Goal: Check status: Check status

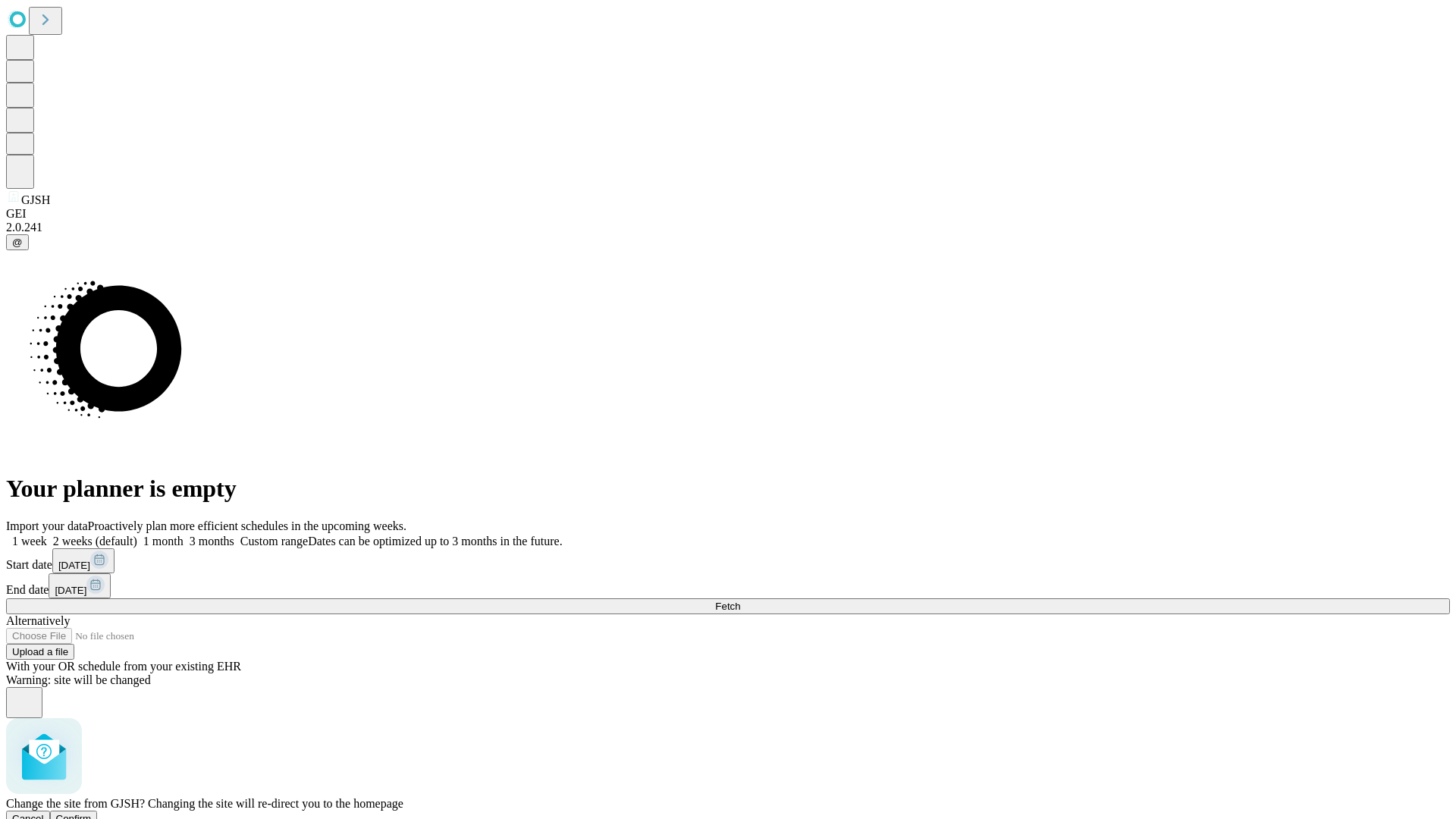
click at [92, 813] on span "Confirm" at bounding box center [73, 819] width 35 height 11
click at [47, 535] on label "1 week" at bounding box center [26, 541] width 41 height 13
click at [740, 600] on span "Fetch" at bounding box center [727, 606] width 25 height 11
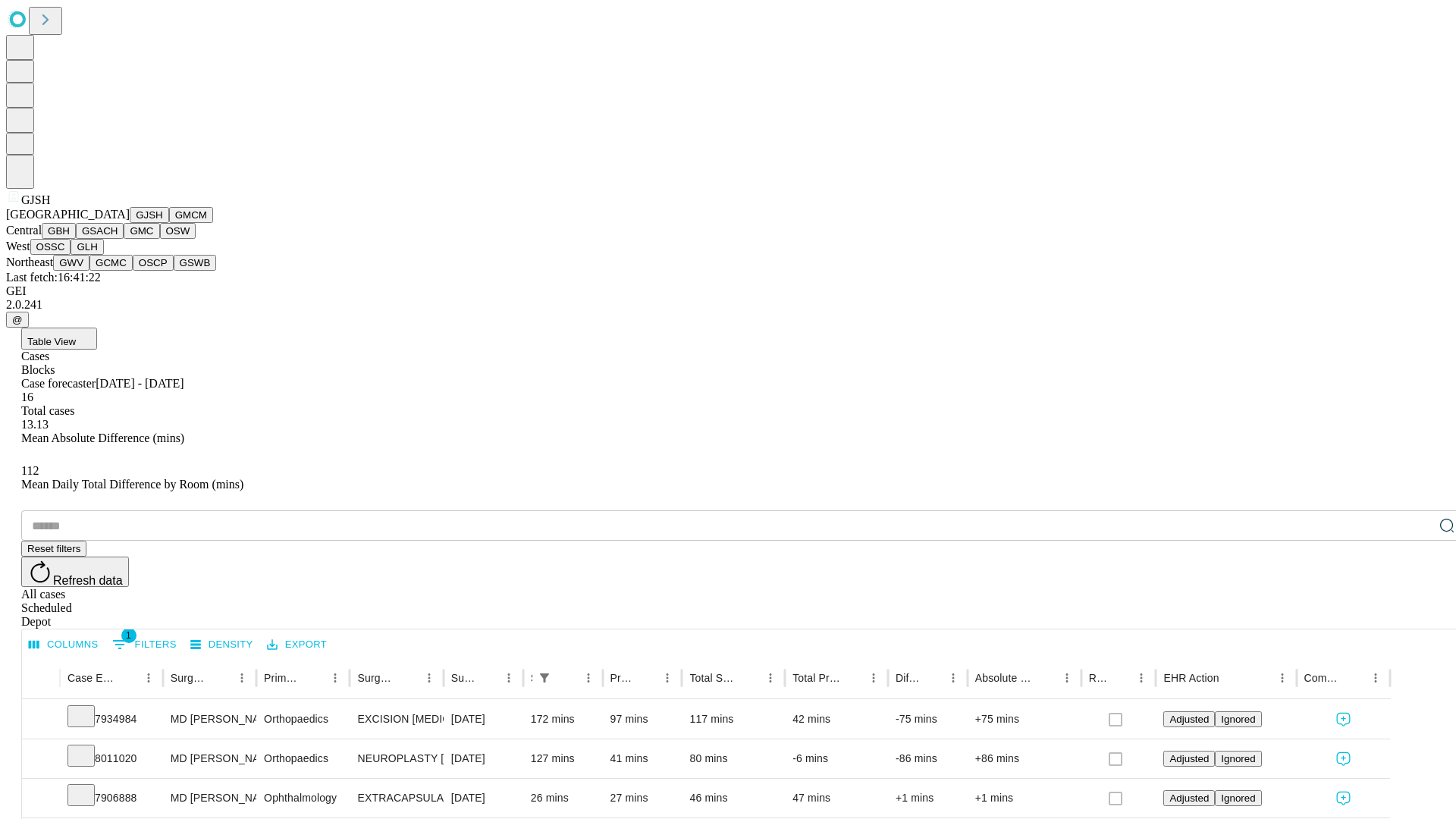
click at [169, 223] on button "GMCM" at bounding box center [191, 215] width 44 height 16
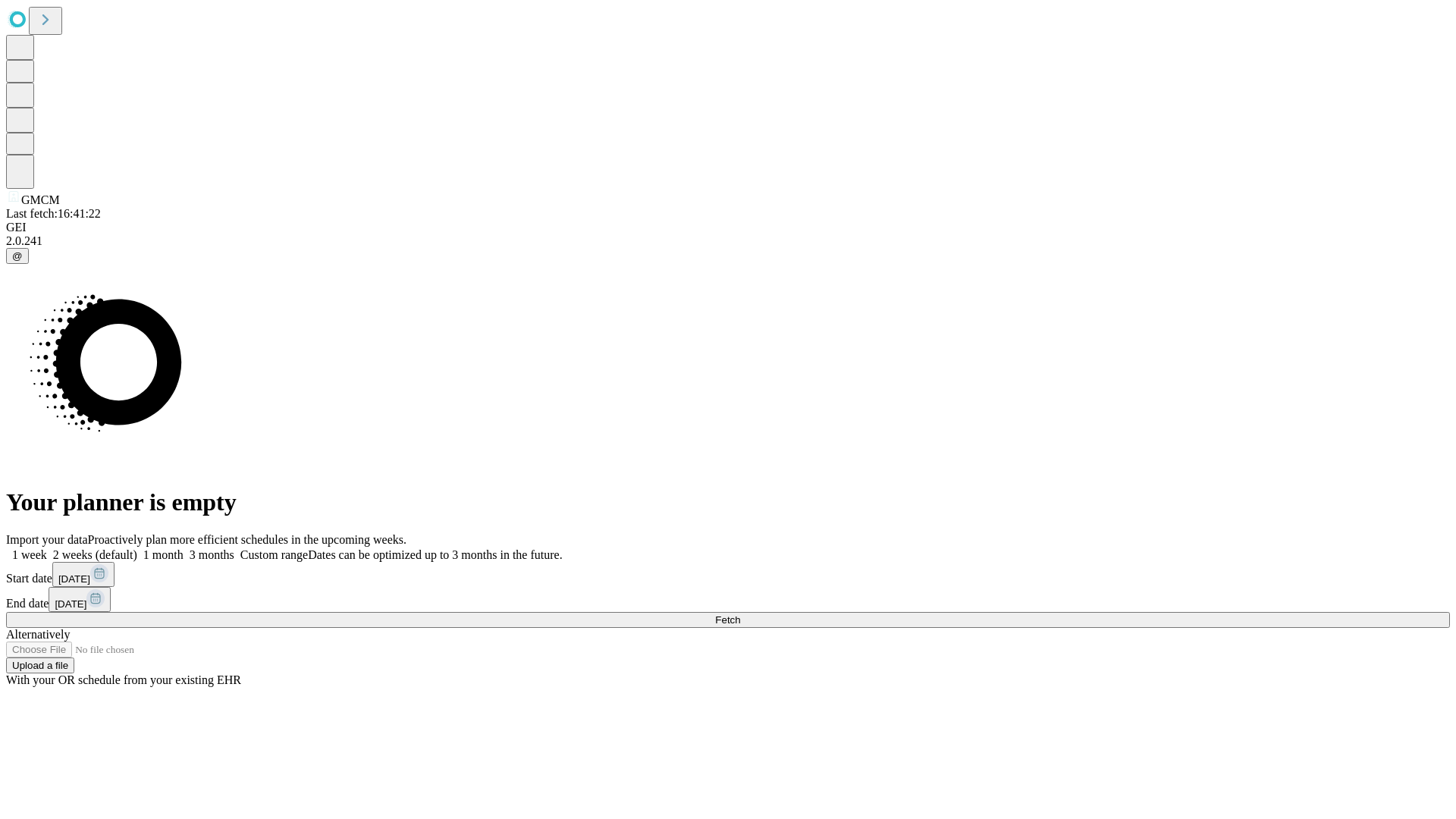
click at [47, 549] on label "1 week" at bounding box center [26, 556] width 41 height 13
click at [740, 615] on span "Fetch" at bounding box center [727, 620] width 25 height 11
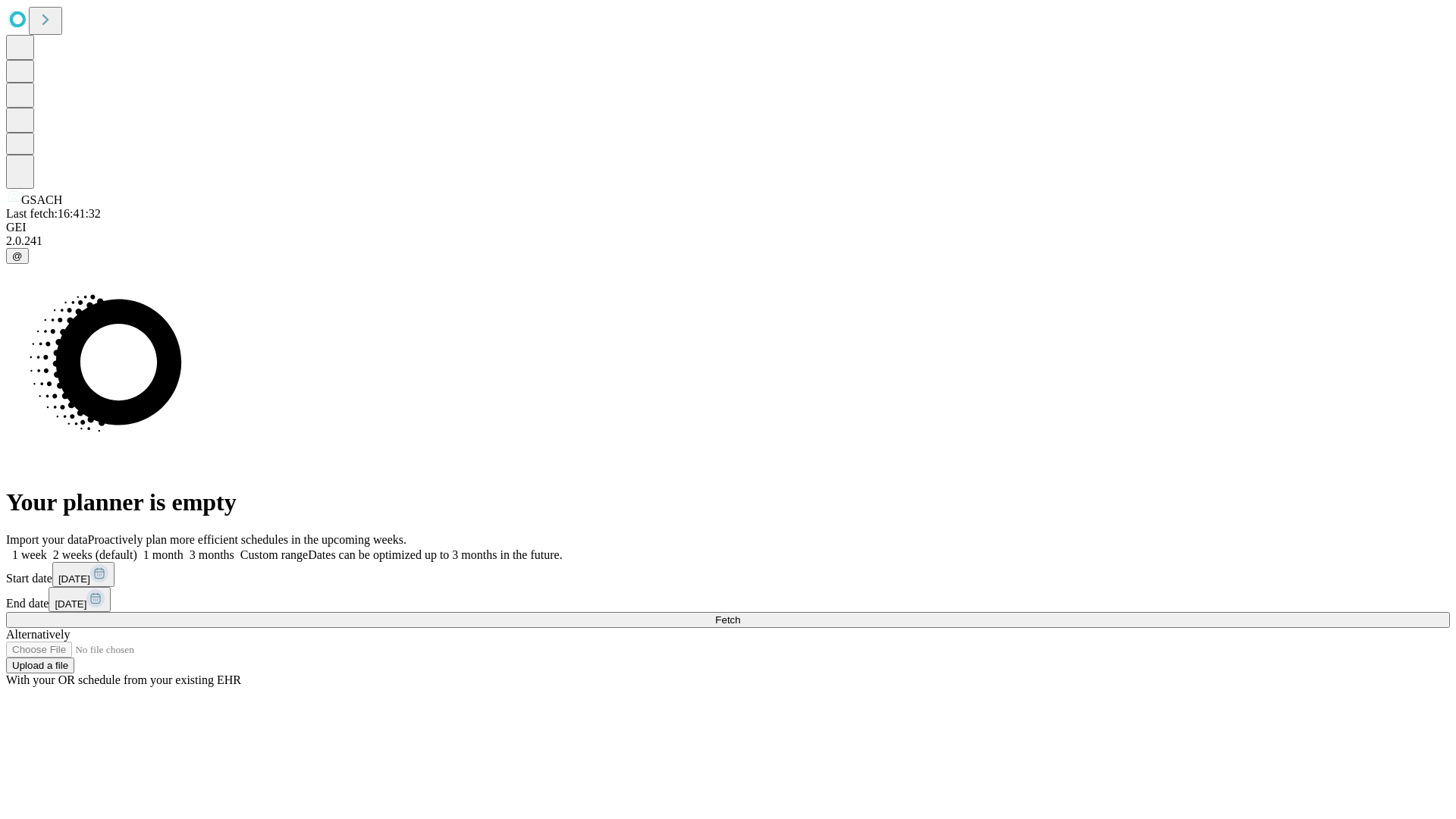
click at [47, 549] on label "1 week" at bounding box center [26, 556] width 41 height 13
click at [740, 615] on span "Fetch" at bounding box center [727, 620] width 25 height 11
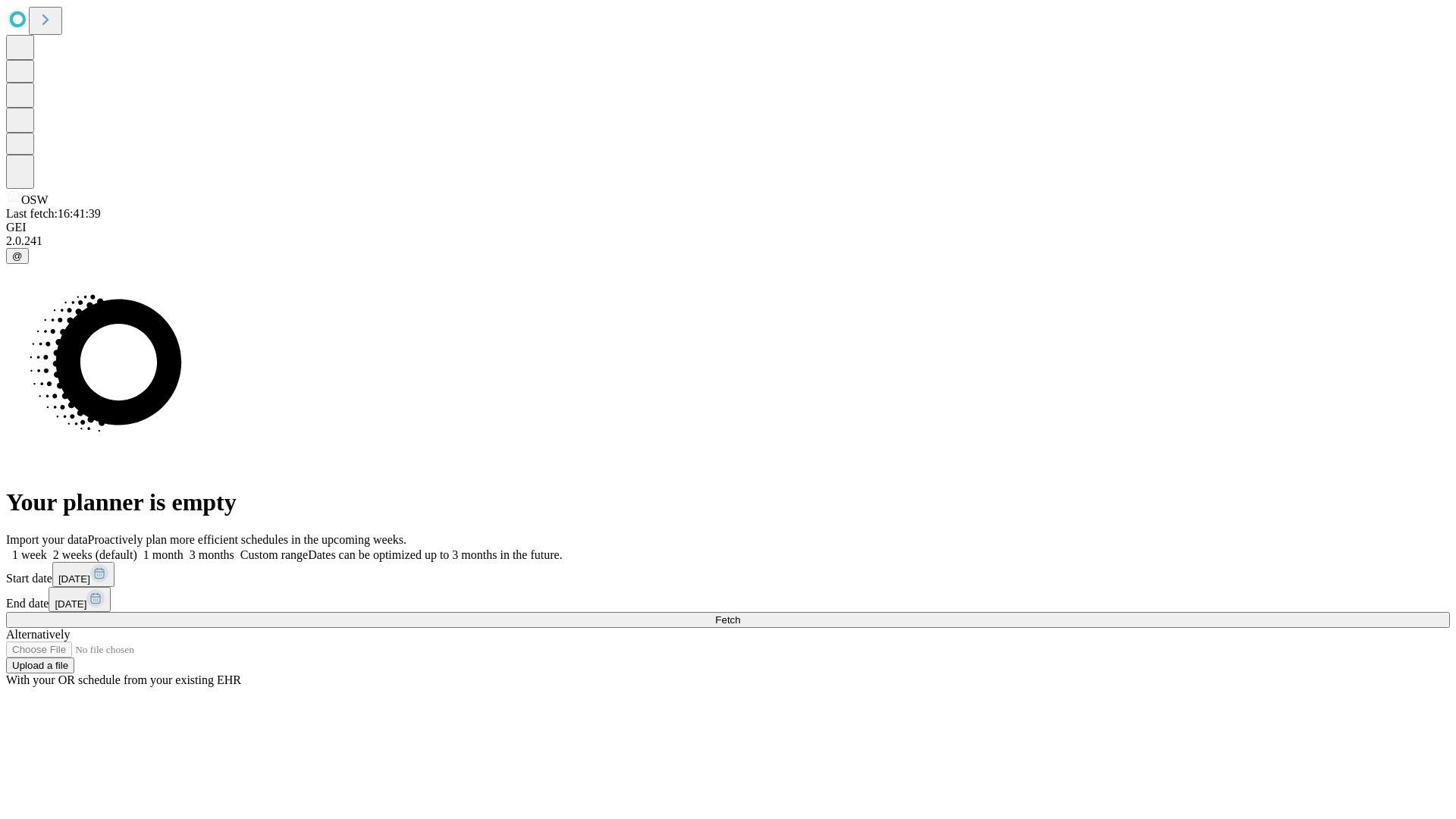
click at [47, 549] on label "1 week" at bounding box center [26, 556] width 41 height 13
click at [740, 615] on span "Fetch" at bounding box center [727, 620] width 25 height 11
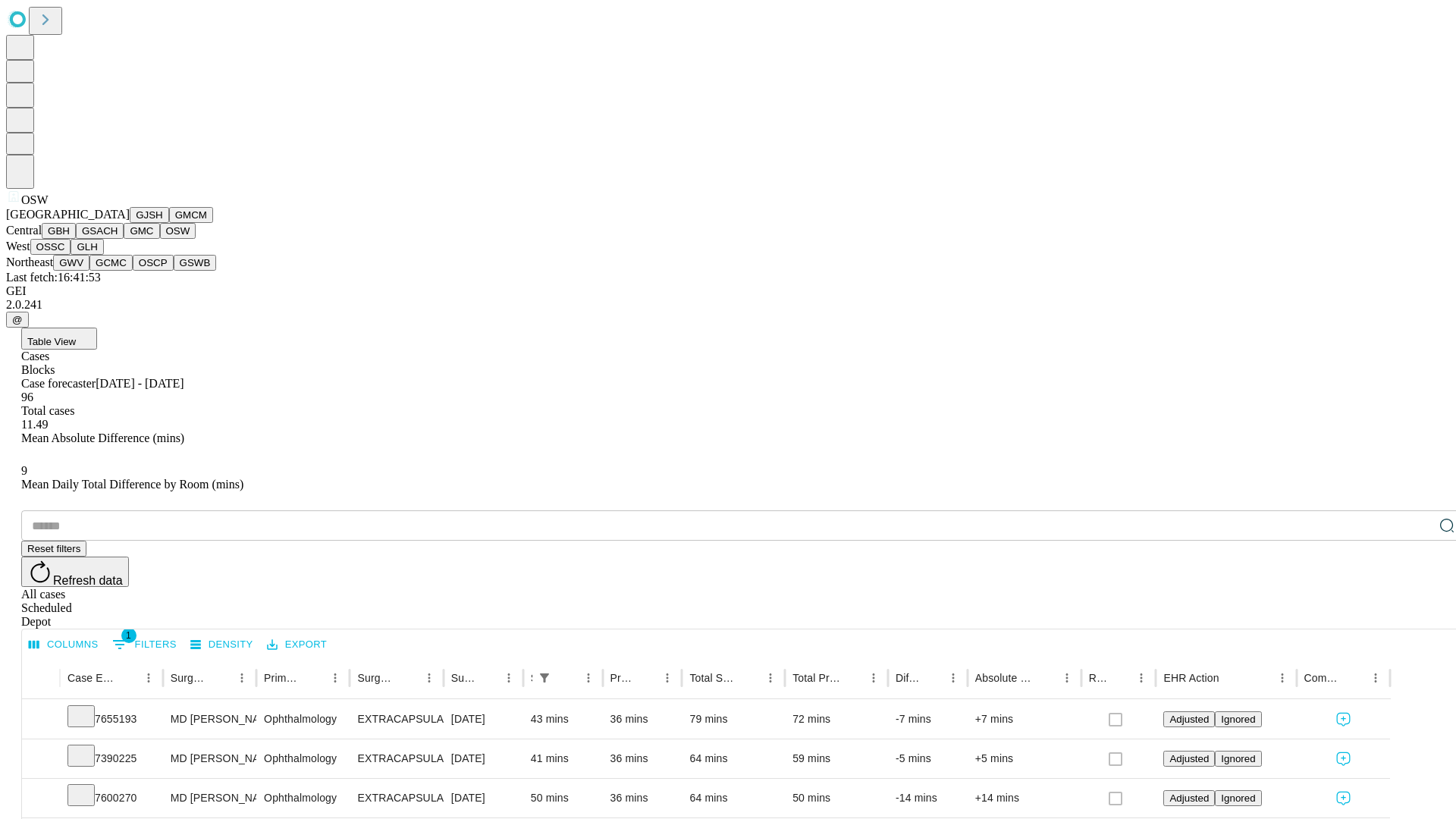
click at [72, 255] on button "OSSC" at bounding box center [51, 246] width 41 height 16
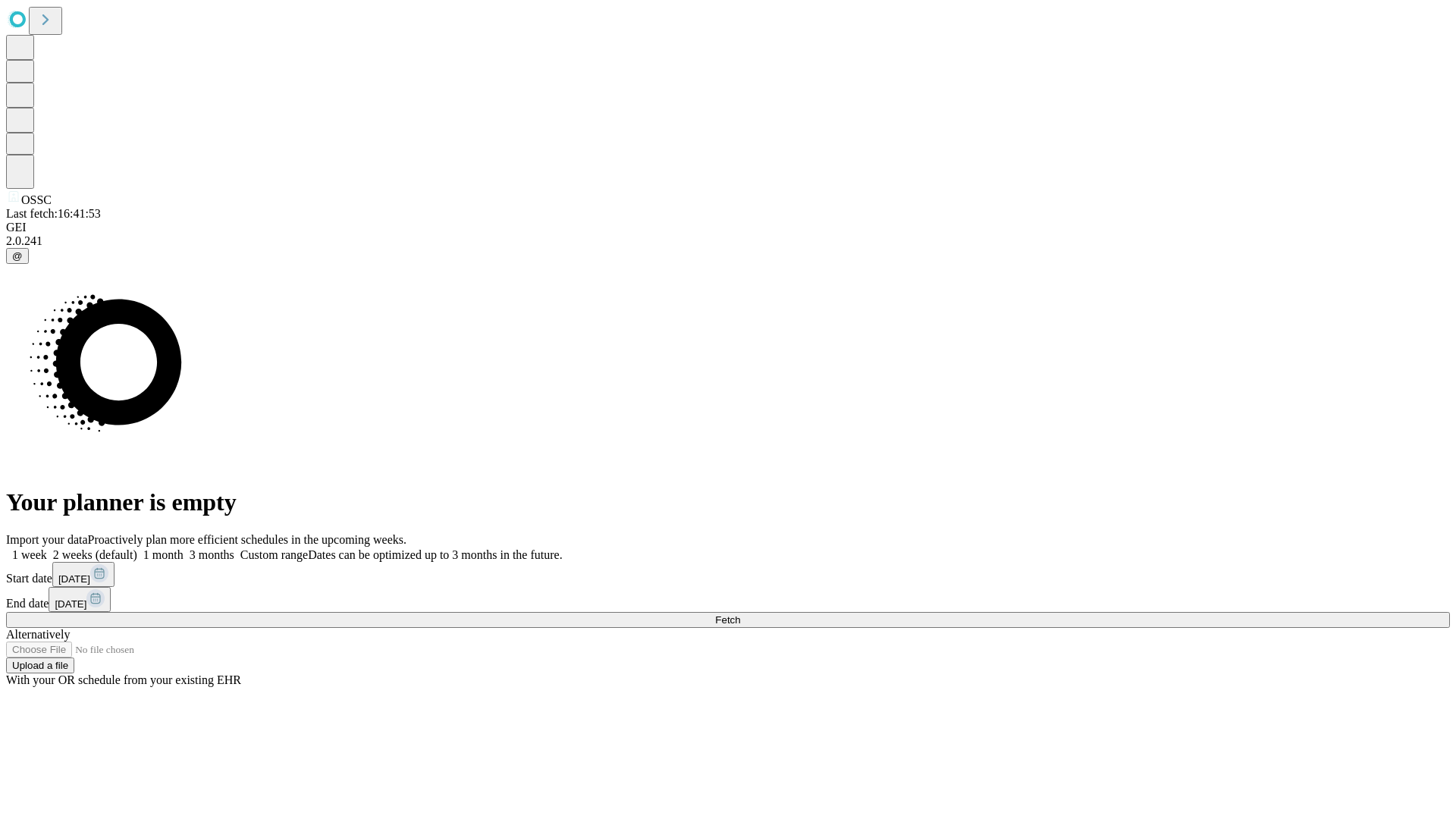
click at [47, 549] on label "1 week" at bounding box center [26, 556] width 41 height 13
click at [740, 615] on span "Fetch" at bounding box center [727, 620] width 25 height 11
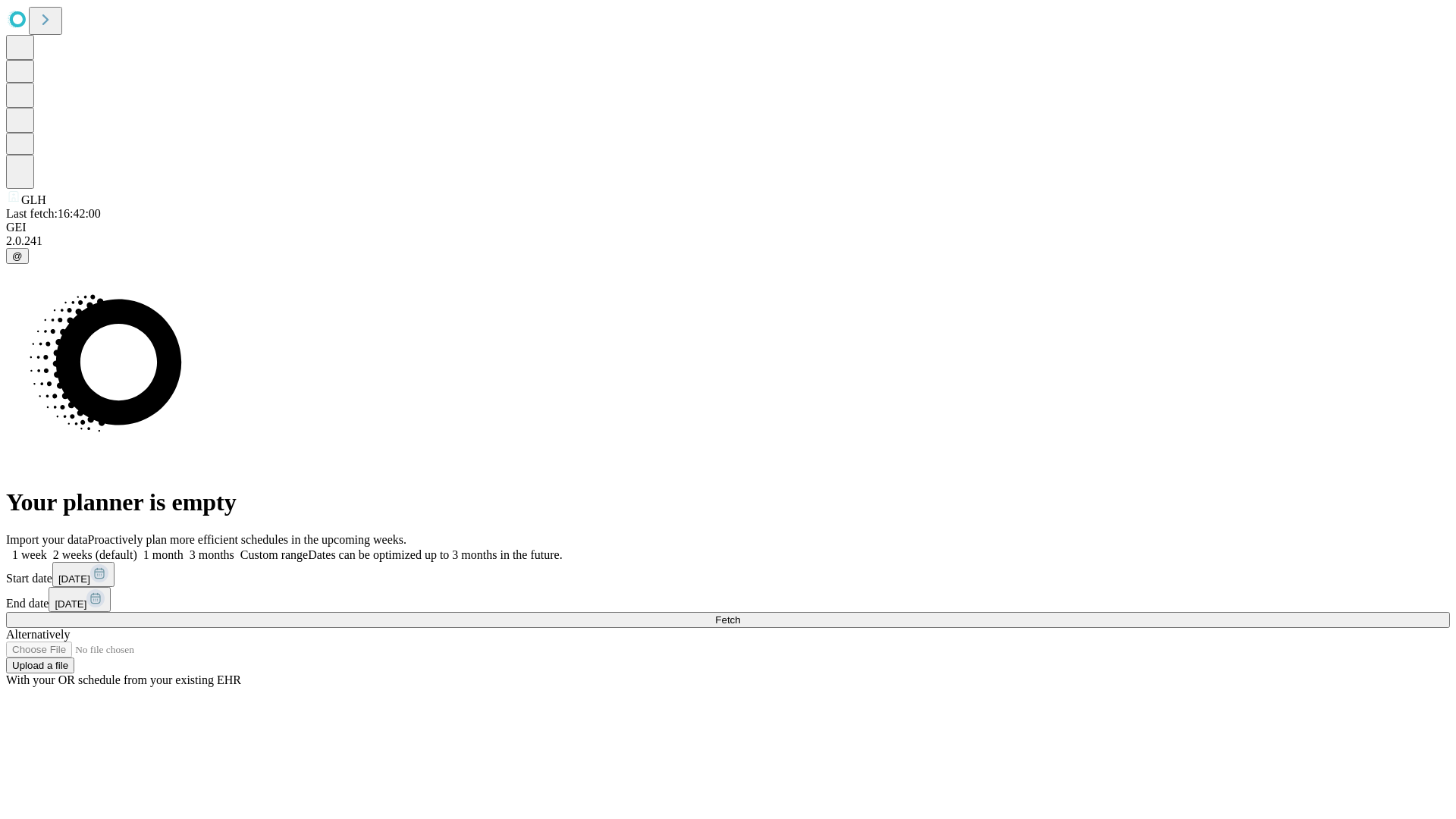
click at [740, 615] on span "Fetch" at bounding box center [727, 620] width 25 height 11
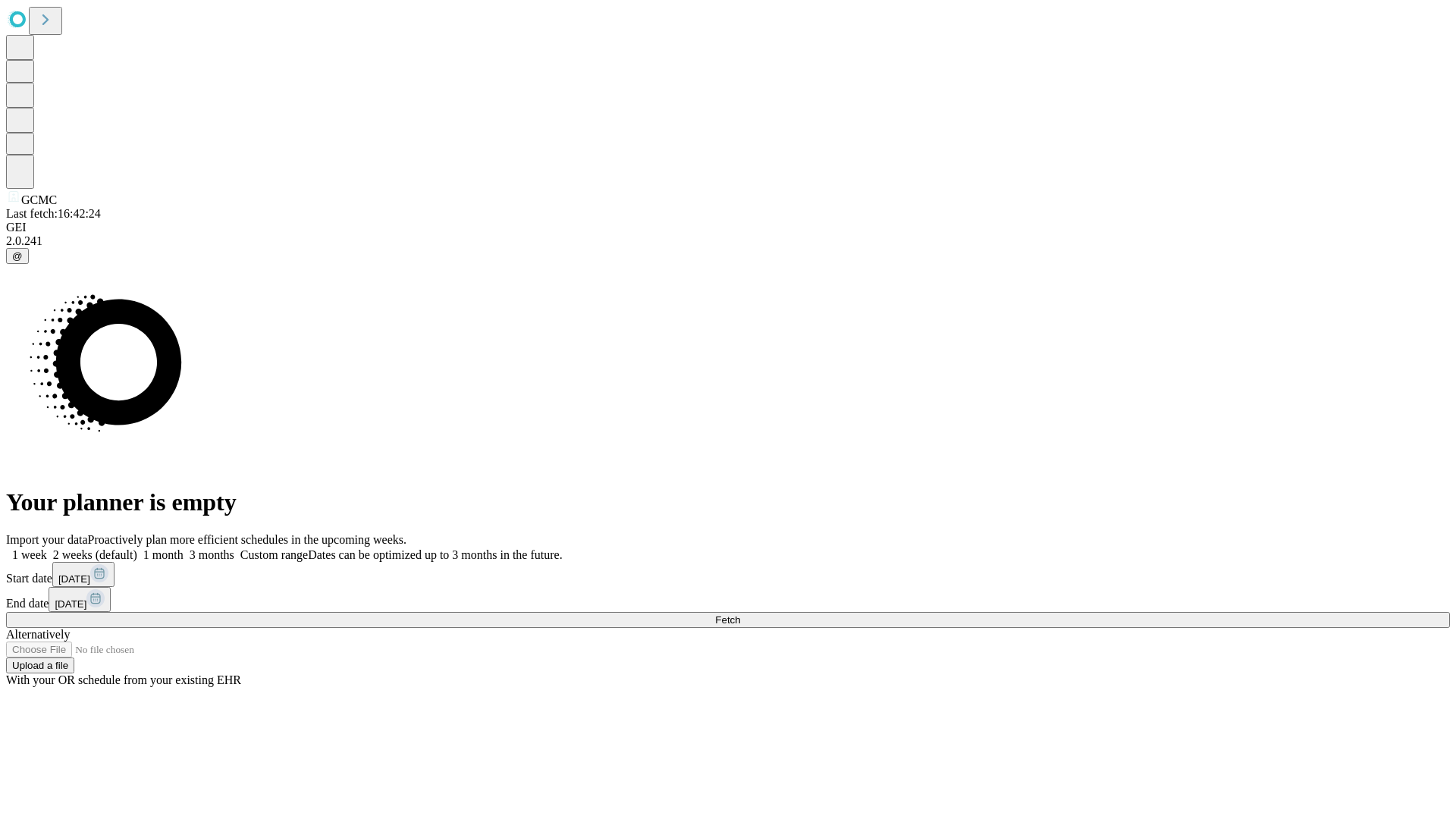
click at [47, 549] on label "1 week" at bounding box center [26, 556] width 41 height 13
click at [740, 615] on span "Fetch" at bounding box center [727, 620] width 25 height 11
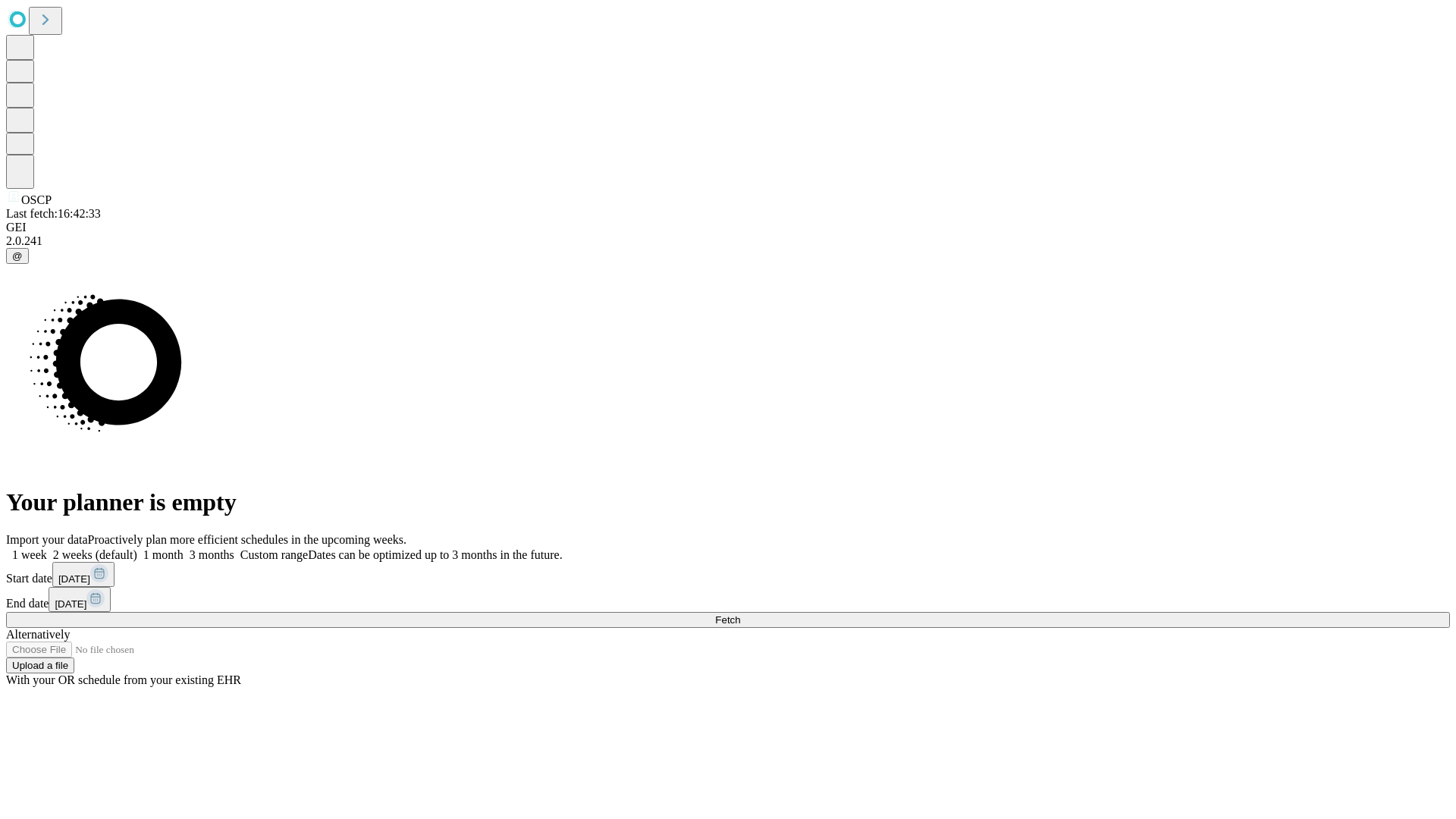
click at [47, 549] on label "1 week" at bounding box center [26, 556] width 41 height 13
click at [740, 615] on span "Fetch" at bounding box center [727, 620] width 25 height 11
